Goal: Check status: Check status

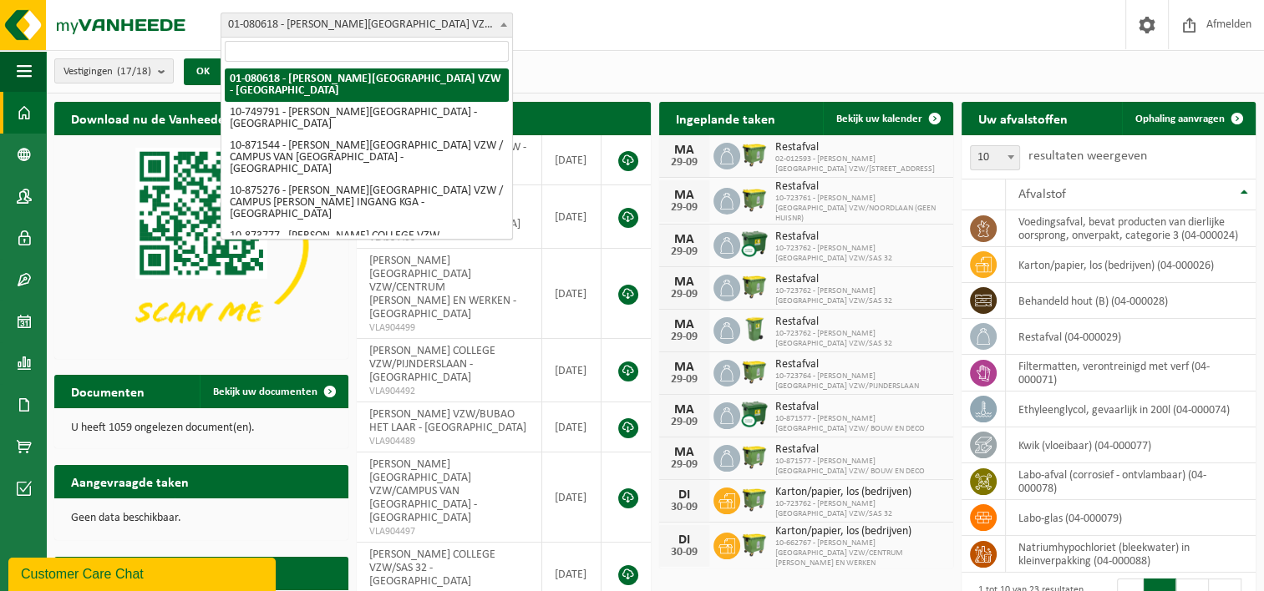
click at [501, 28] on span at bounding box center [503, 24] width 17 height 22
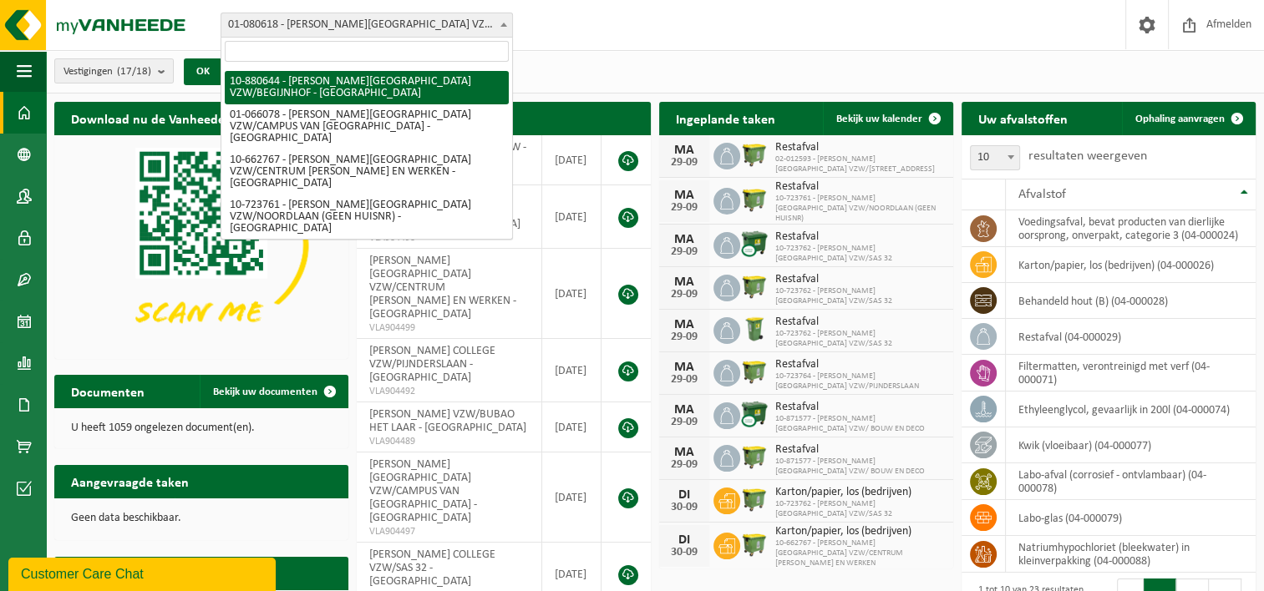
scroll to position [251, 0]
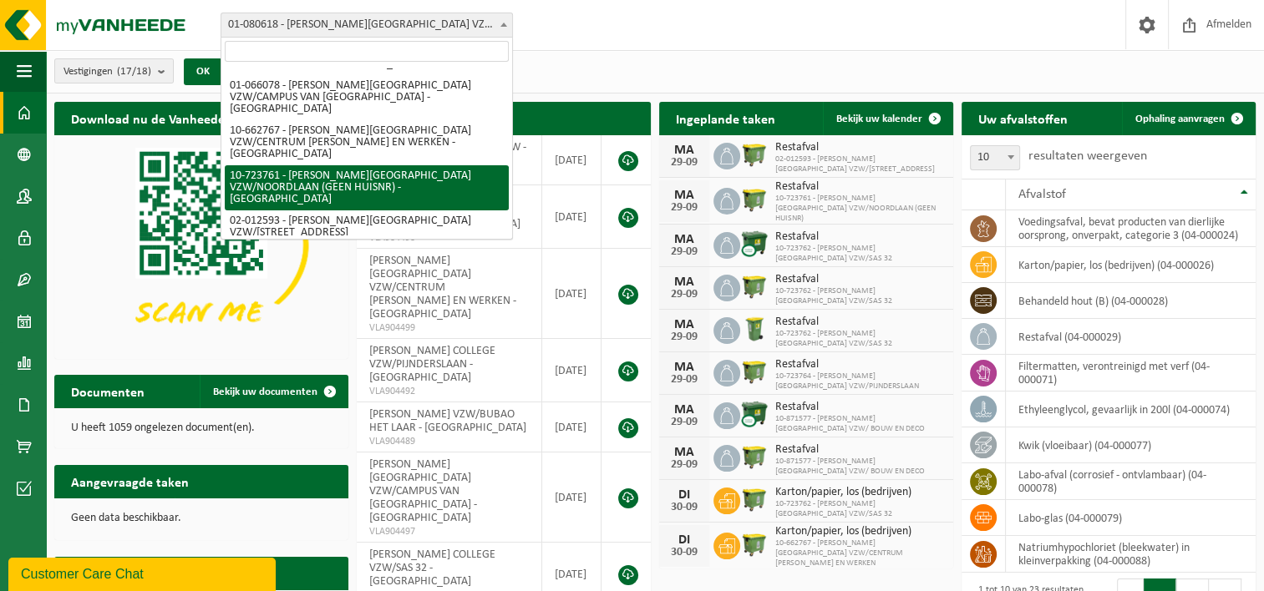
select select "3309"
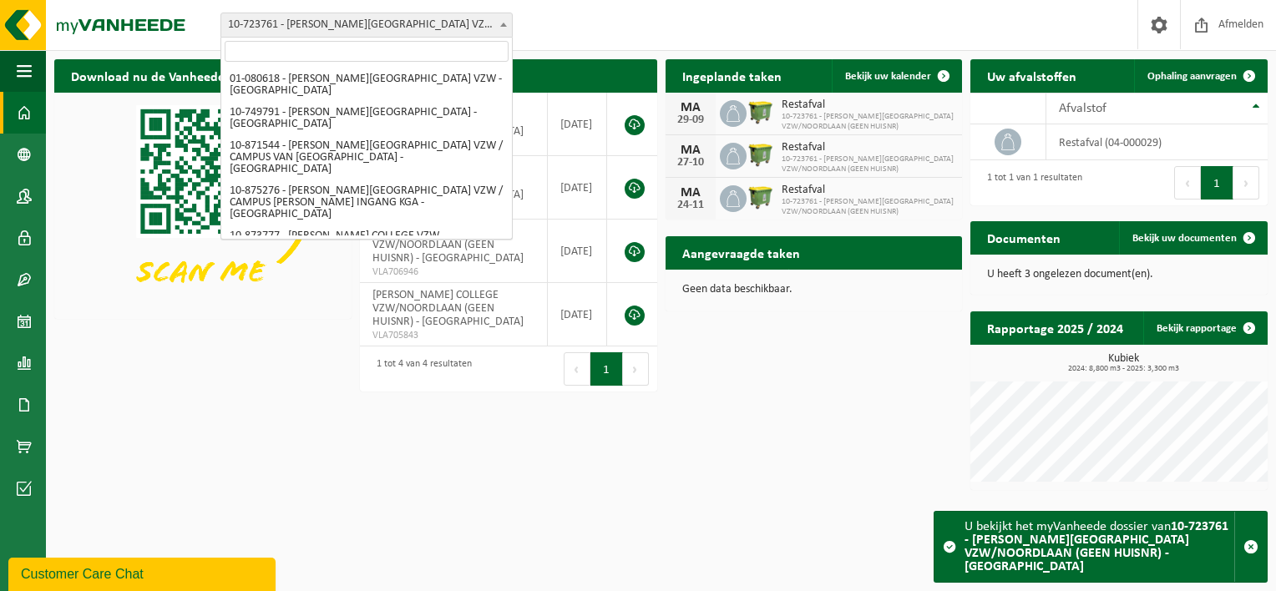
click at [495, 20] on span at bounding box center [503, 24] width 17 height 22
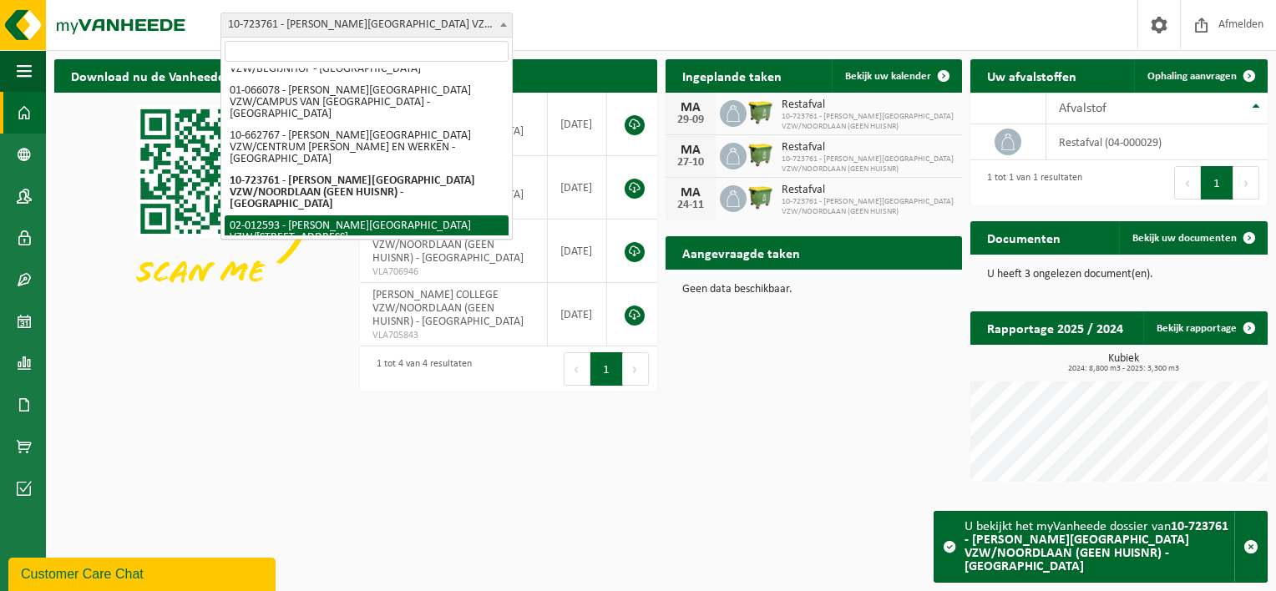
select select "2440"
